Goal: Information Seeking & Learning: Learn about a topic

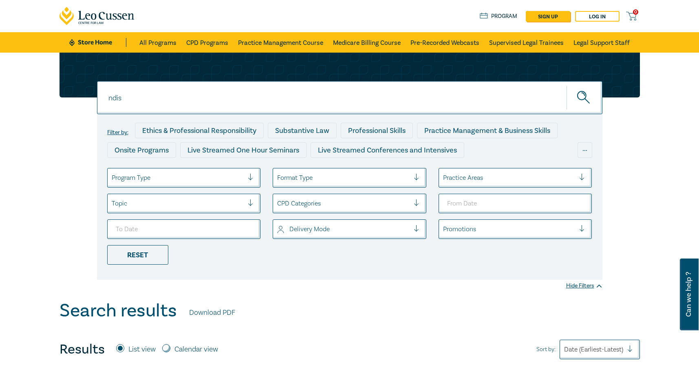
click at [123, 109] on input "ndis" at bounding box center [349, 97] width 505 height 33
drag, startPoint x: 112, startPoint y: 99, endPoint x: 95, endPoint y: 97, distance: 16.8
click at [95, 99] on div "ndis ndis ndis Filter by: Ethics & Professional Responsibility Substantive Law …" at bounding box center [350, 166] width 590 height 227
click at [567, 85] on button "submit" at bounding box center [585, 97] width 36 height 25
click at [145, 99] on input "vexatious litigation" at bounding box center [349, 97] width 505 height 33
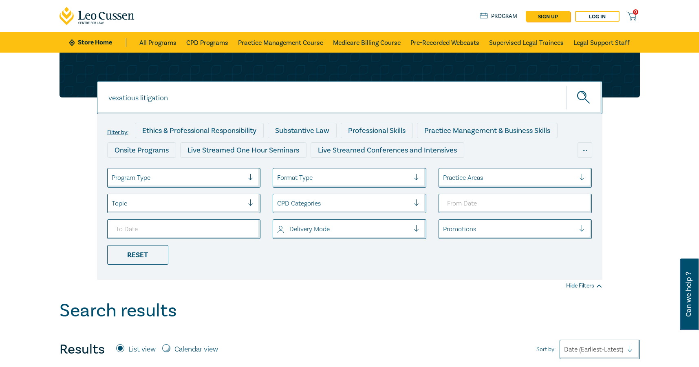
click at [153, 99] on input "vexatious litigation" at bounding box center [349, 97] width 505 height 33
click at [167, 98] on input "vexatious litigation" at bounding box center [349, 97] width 505 height 33
drag, startPoint x: 174, startPoint y: 100, endPoint x: 141, endPoint y: 97, distance: 33.2
click at [141, 97] on input "vexatious litigation" at bounding box center [349, 97] width 505 height 33
click at [567, 85] on button "submit" at bounding box center [585, 97] width 36 height 25
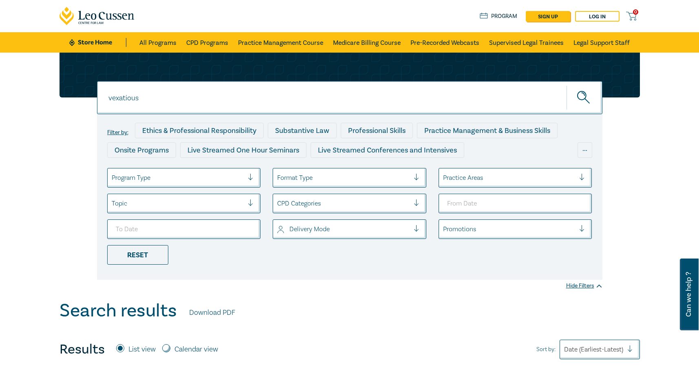
drag, startPoint x: 146, startPoint y: 102, endPoint x: 68, endPoint y: 97, distance: 78.0
click at [68, 97] on div "vexatious vexatious vexatious Filter by: Ethics & Professional Responsibility S…" at bounding box center [350, 166] width 590 height 227
paste input "Vexatious Litigation, Procedural Abuse & Risk Management"
type input "Vexatious Litigation, Procedural Abuse & Risk Management"
click at [567, 85] on button "submit" at bounding box center [585, 97] width 36 height 25
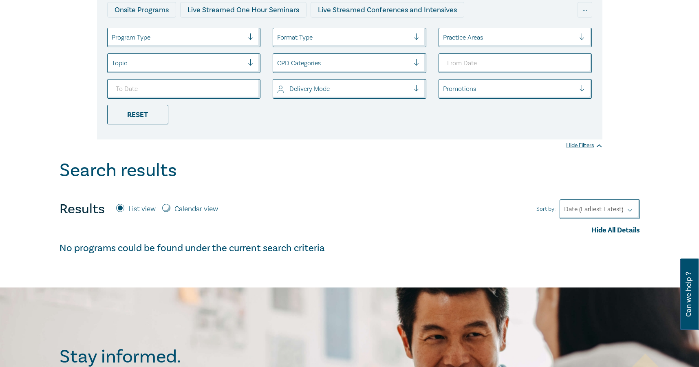
scroll to position [41, 0]
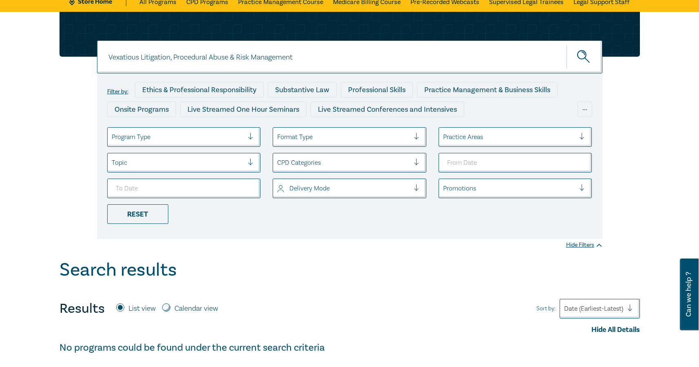
click at [296, 55] on input "Vexatious Litigation, Procedural Abuse & Risk Management" at bounding box center [349, 56] width 505 height 33
click at [567, 44] on button "submit" at bounding box center [585, 56] width 36 height 25
click at [149, 59] on input "Vexatious Litigation, Procedural Abuse & Risk Management" at bounding box center [349, 56] width 505 height 33
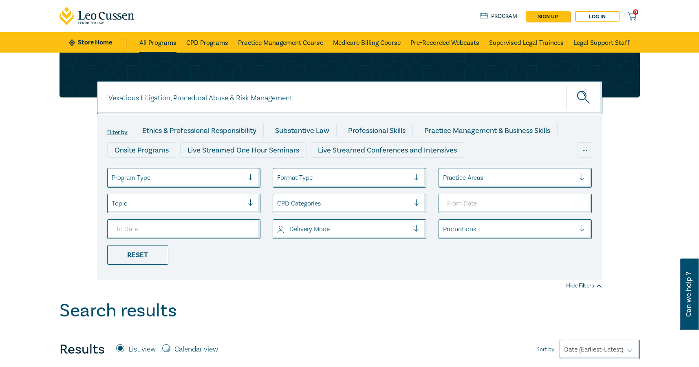
click at [166, 43] on link "All Programs" at bounding box center [157, 42] width 37 height 20
click at [214, 48] on link "CPD Programs" at bounding box center [207, 42] width 42 height 20
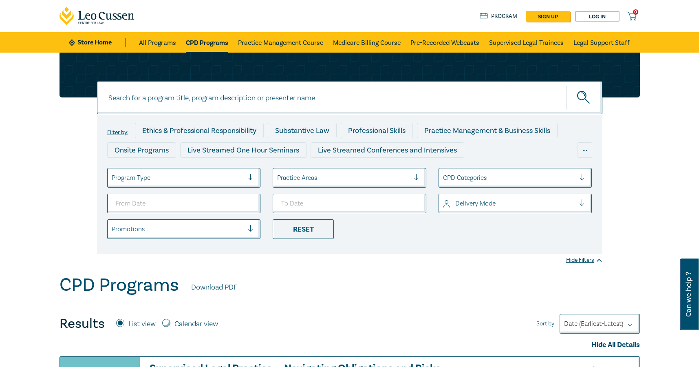
click at [127, 106] on input at bounding box center [349, 97] width 505 height 33
paste input "Vexatious Litigation, Procedural Abuse & Risk Management"
type input "Vexatious Litigation, Procedural Abuse & Risk Management"
click at [567, 85] on button "submit" at bounding box center [585, 97] width 36 height 25
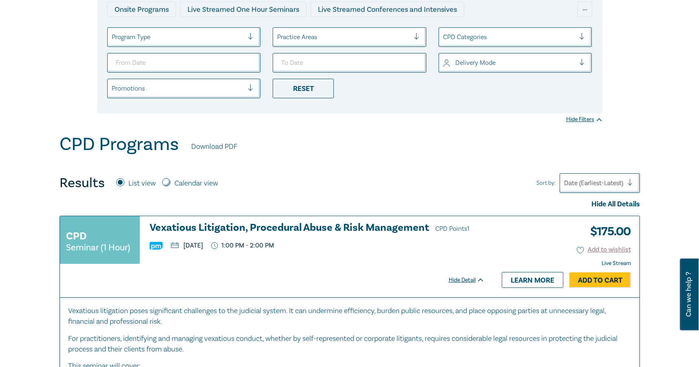
scroll to position [204, 0]
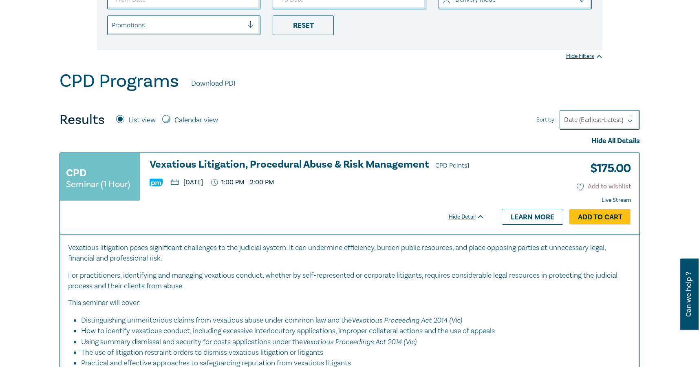
click at [239, 163] on h3 "Vexatious Litigation, Procedural Abuse & Risk Management CPD Points 1" at bounding box center [317, 165] width 335 height 12
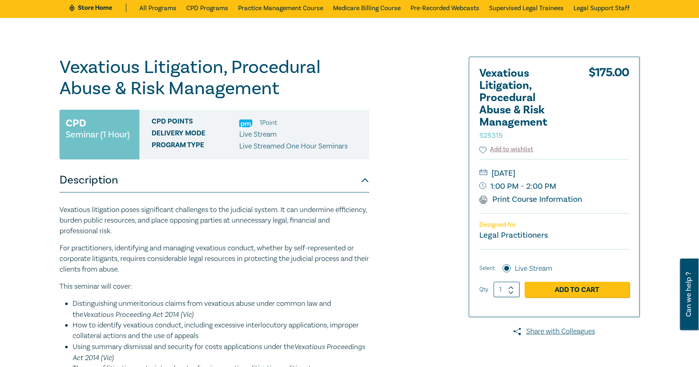
scroll to position [82, 0]
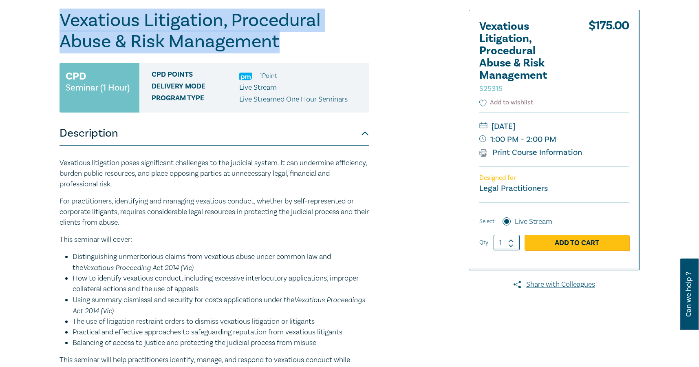
drag, startPoint x: 86, startPoint y: 29, endPoint x: 300, endPoint y: 50, distance: 215.1
click at [300, 50] on div "Vexatious Litigation, Procedural Abuse & Risk Management S25315 CPD Seminar (1 …" at bounding box center [251, 214] width 393 height 408
copy h1 "Vexatious Litigation, Procedural Abuse & Risk Management"
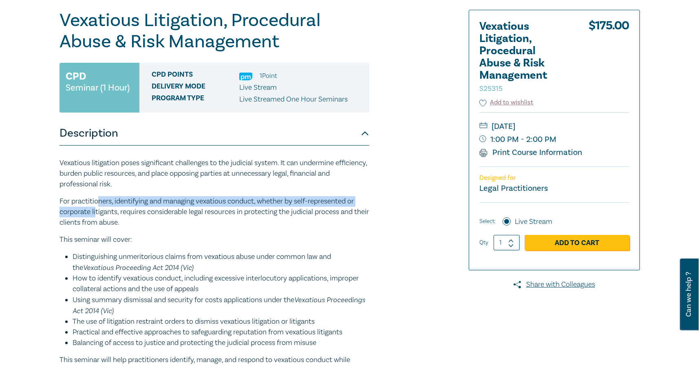
drag, startPoint x: 97, startPoint y: 206, endPoint x: 93, endPoint y: 201, distance: 5.8
click at [96, 205] on p "For practitioners, identifying and managing vexatious conduct, whether by self-…" at bounding box center [215, 212] width 310 height 32
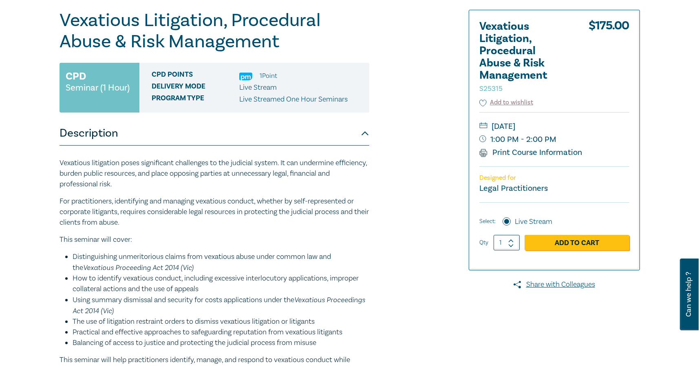
click at [59, 163] on div "Vexatious Litigation, Procedural Abuse & Risk Management S25315 CPD Seminar (1 …" at bounding box center [251, 214] width 393 height 408
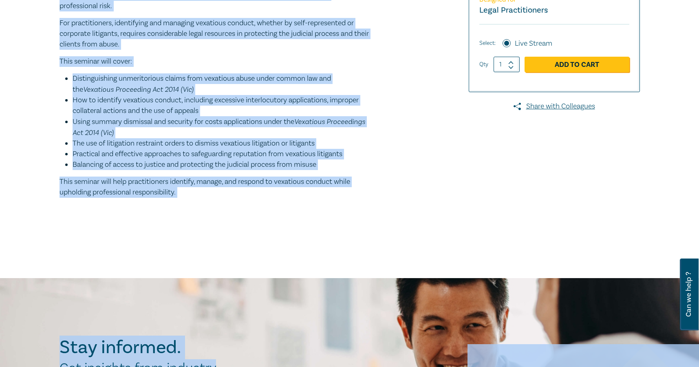
scroll to position [273, 0]
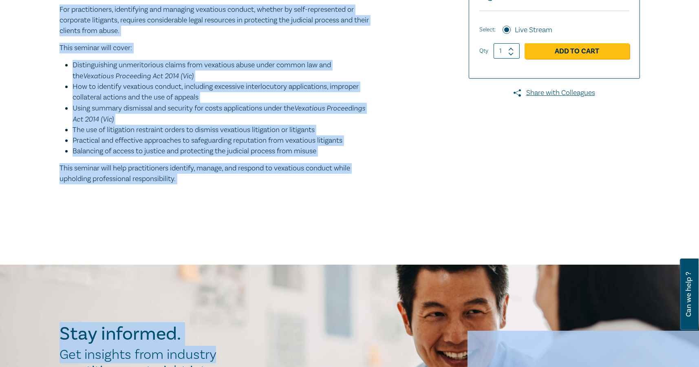
drag, startPoint x: 58, startPoint y: 161, endPoint x: 131, endPoint y: 106, distance: 90.6
click at [214, 192] on div "Vexatious Litigation, Procedural Abuse & Risk Management S25315 CPD Seminar (1 …" at bounding box center [251, 22] width 393 height 408
copy div "Loremipsu dolorsitam conse adipiscinge seddoeiusm te inc utlabore etdolo. Ma al…"
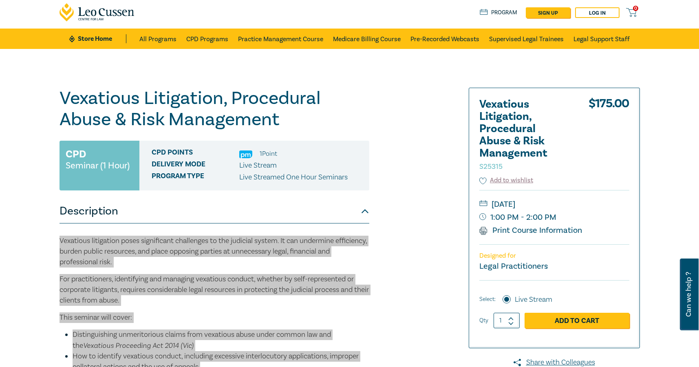
scroll to position [0, 0]
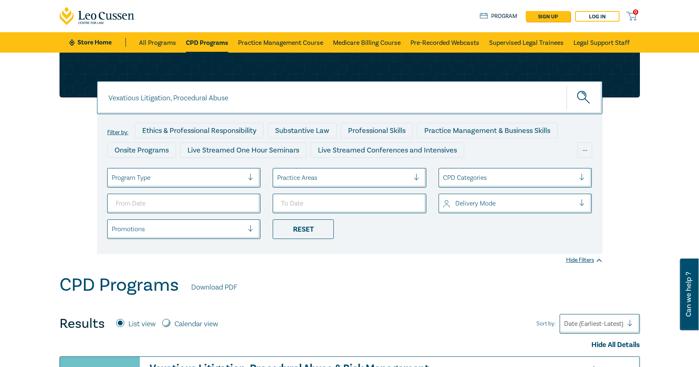
drag, startPoint x: 253, startPoint y: 100, endPoint x: 51, endPoint y: 89, distance: 202.9
click at [51, 89] on div "Vexatious Litigation, Procedural Abuse Vexatious Litigation, Procedural Abuse V…" at bounding box center [349, 164] width 699 height 222
type input "Conflicts of Interest"
click at [567, 85] on button "submit" at bounding box center [585, 97] width 36 height 25
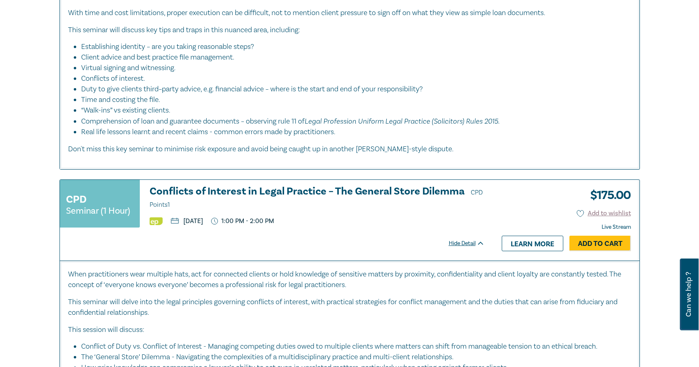
scroll to position [571, 0]
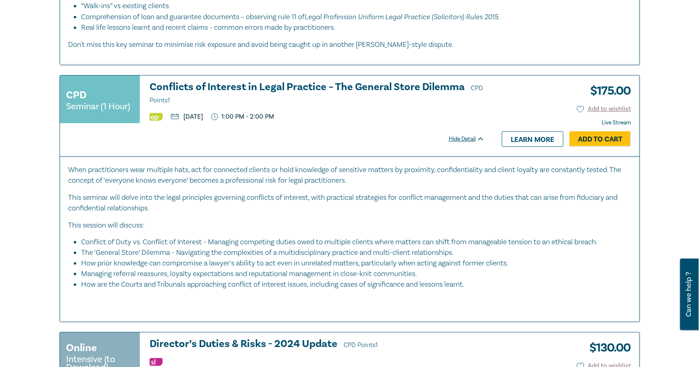
click at [238, 86] on h3 "Conflicts of Interest in Legal Practice – The General Store Dilemma CPD Points 1" at bounding box center [317, 94] width 335 height 24
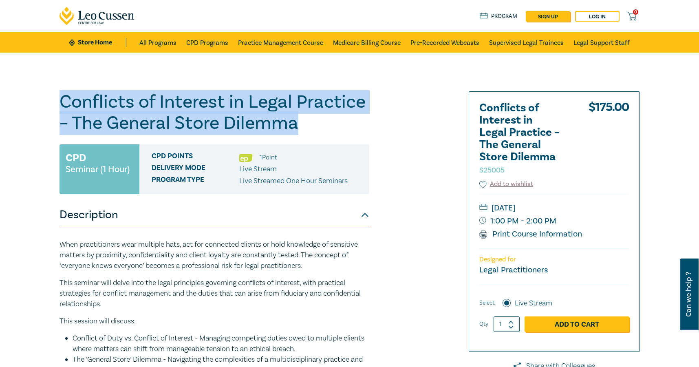
drag, startPoint x: 60, startPoint y: 100, endPoint x: 319, endPoint y: 124, distance: 260.4
click at [319, 124] on h1 "Conflicts of Interest in Legal Practice – The General Store Dilemma S25005" at bounding box center [215, 112] width 310 height 42
copy h1 "Conflicts of Interest in Legal Practice – The General Store Dilemma"
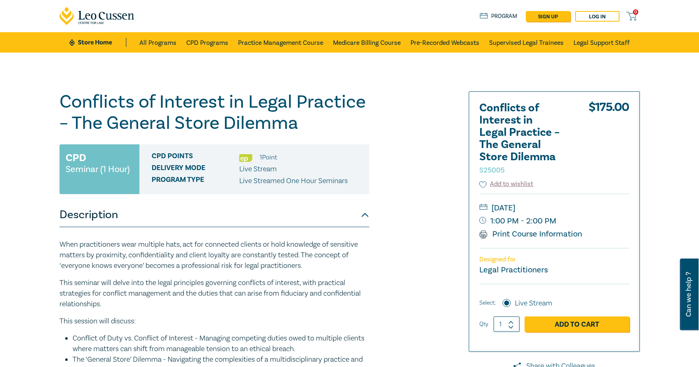
click at [84, 260] on p "When practitioners wear multiple hats, act for connected clients or hold knowle…" at bounding box center [215, 255] width 310 height 32
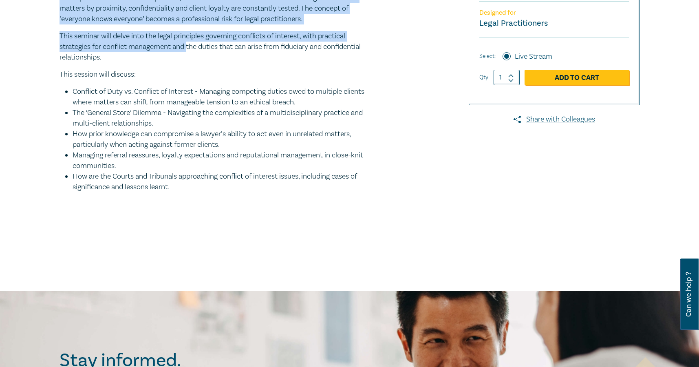
scroll to position [241, 0]
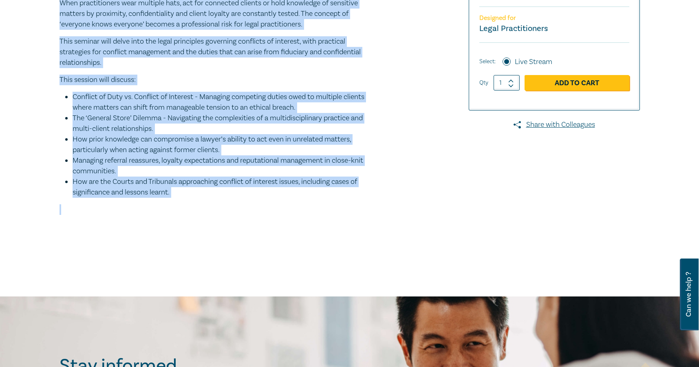
drag, startPoint x: 60, startPoint y: 247, endPoint x: 186, endPoint y: 221, distance: 129.3
click at [186, 221] on div "When practitioners wear multiple hats, act for connected clients or hold knowle…" at bounding box center [215, 110] width 310 height 248
copy div "Lore ipsumdolorsit amet consecte adip, eli sed doeiusmod tempori ut labo etdolo…"
click at [413, 155] on div "Conflicts of Interest in Legal Practice – The General Store Dilemma S25005 CPD …" at bounding box center [251, 54] width 393 height 408
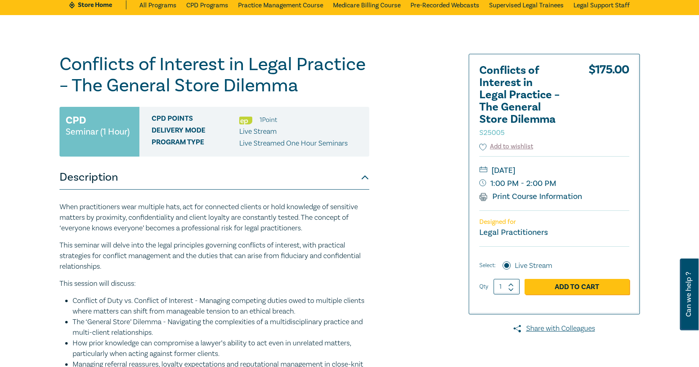
scroll to position [0, 0]
